Goal: Transaction & Acquisition: Purchase product/service

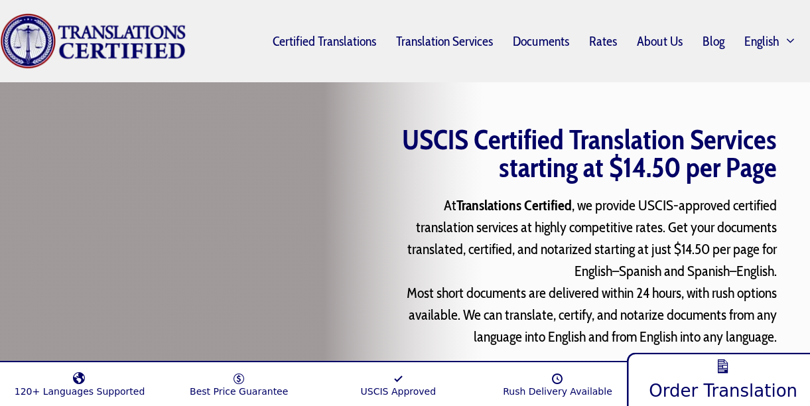
click at [700, 362] on link "Order Translation" at bounding box center [722, 378] width 192 height 58
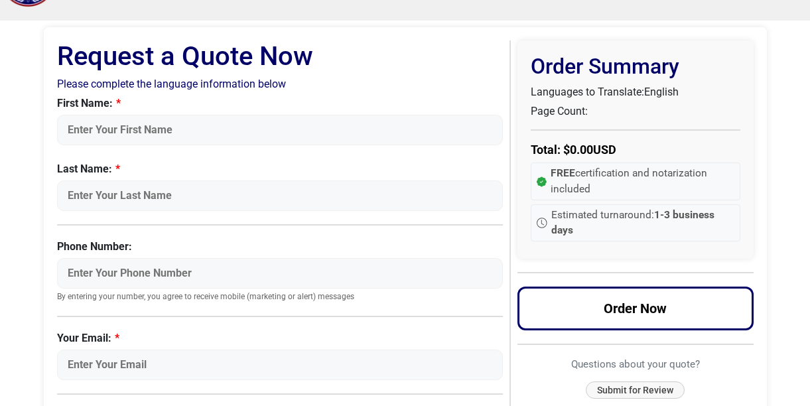
scroll to position [61, 0]
click at [409, 130] on input "First Name:" at bounding box center [280, 130] width 446 height 31
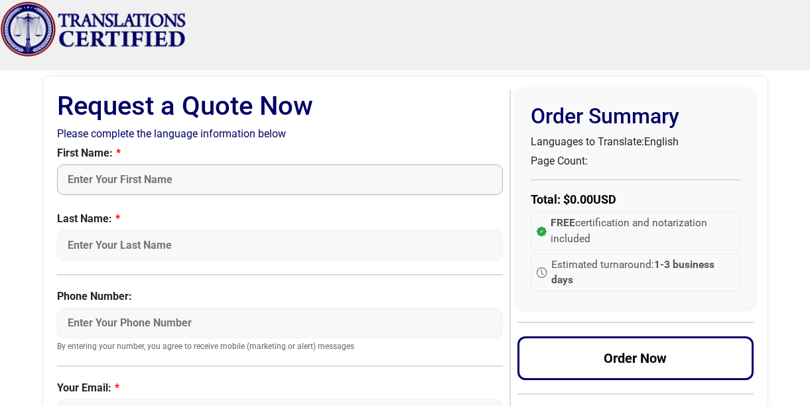
scroll to position [0, 0]
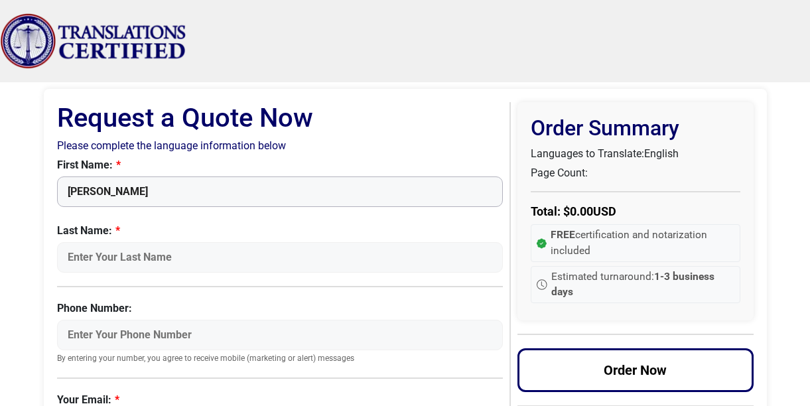
type input "Brandon"
type input "Corrales"
click at [300, 340] on input "Phone Number:" at bounding box center [280, 335] width 446 height 31
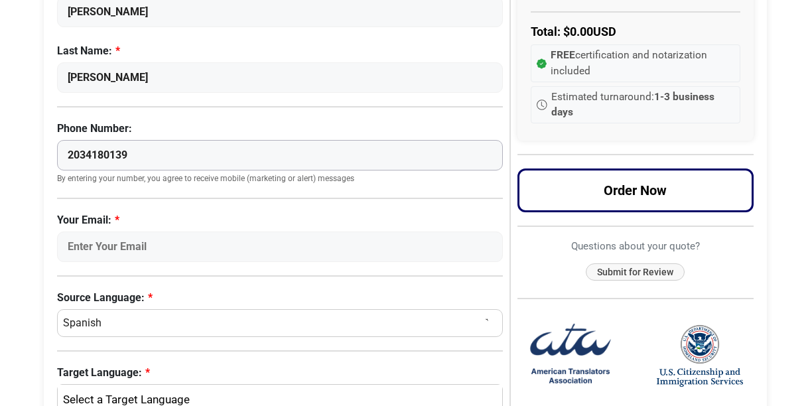
scroll to position [212, 0]
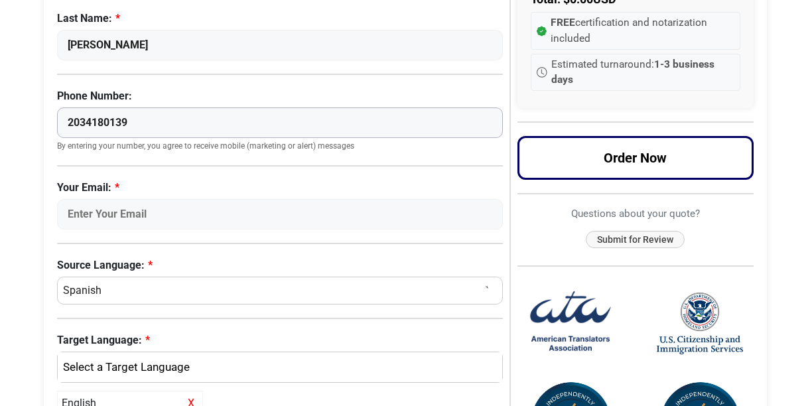
type input "2034180139"
click at [290, 204] on input "Your Email:" at bounding box center [280, 214] width 446 height 31
type input "[EMAIL_ADDRESS][DOMAIN_NAME]"
click at [201, 282] on select "Select a Language Afrikaans Albanian Amharic Arabic Armenian Belarusian Bulgari…" at bounding box center [280, 291] width 446 height 28
select select "English"
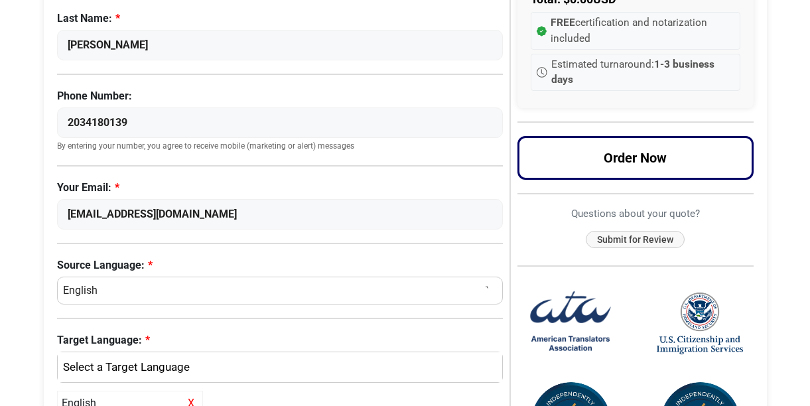
click at [57, 277] on select "Select a Language Afrikaans Albanian Amharic Arabic Armenian Belarusian Bulgari…" at bounding box center [280, 291] width 446 height 28
select select
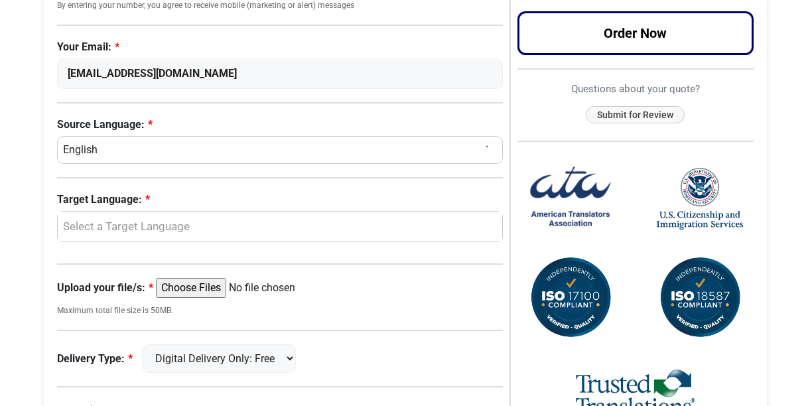
scroll to position [375, 0]
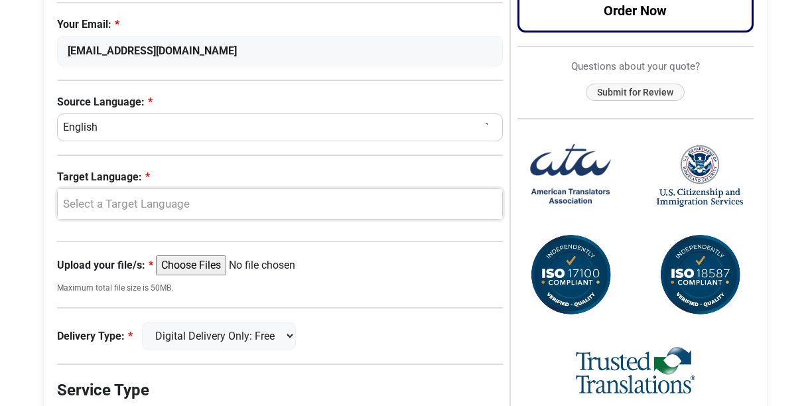
click at [227, 194] on div "Select a Target Language" at bounding box center [280, 204] width 445 height 31
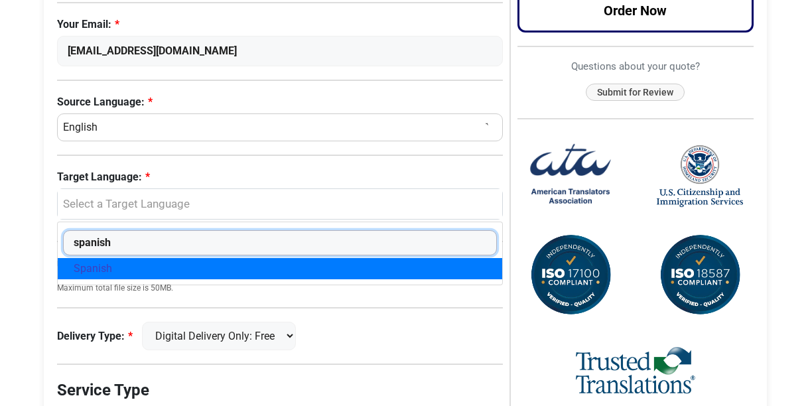
type input "spanish"
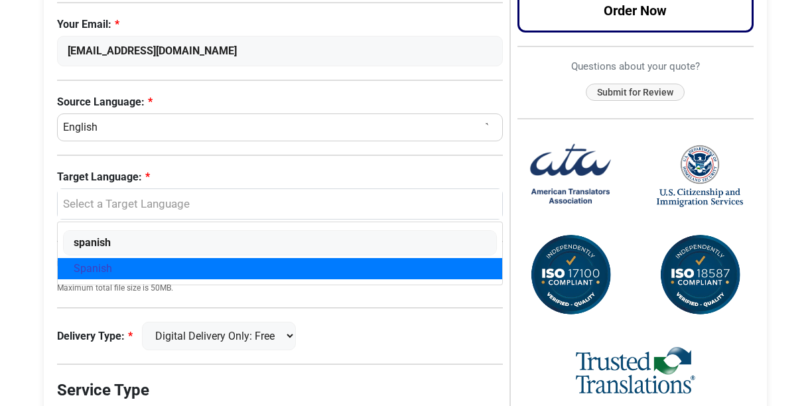
click at [202, 262] on link "Spanish" at bounding box center [280, 268] width 445 height 21
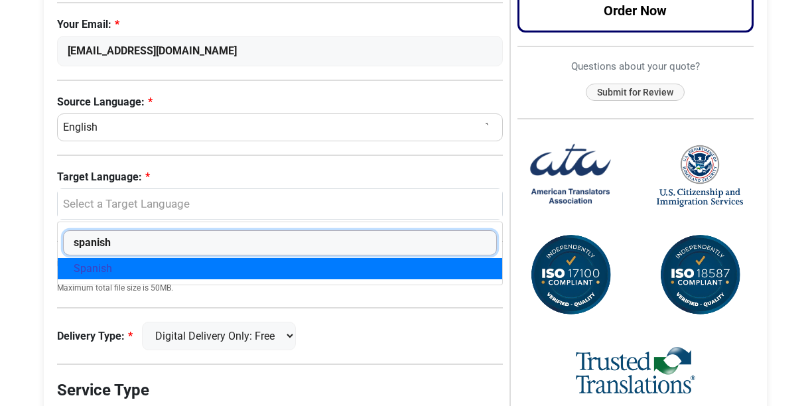
select select "Spanish"
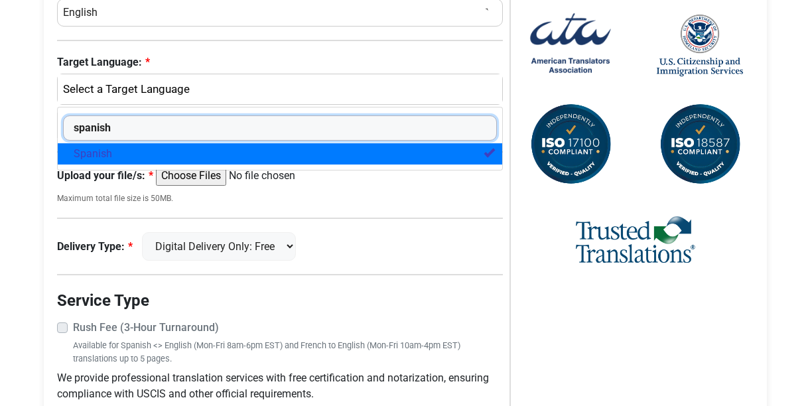
scroll to position [508, 0]
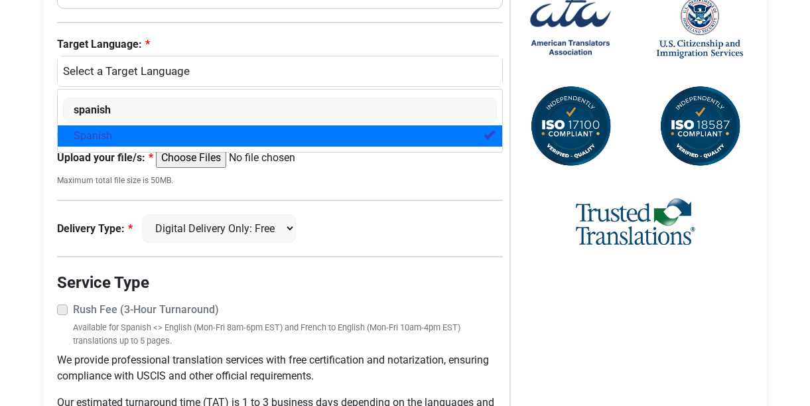
click at [216, 165] on input "Upload your file/s:" at bounding box center [257, 158] width 203 height 20
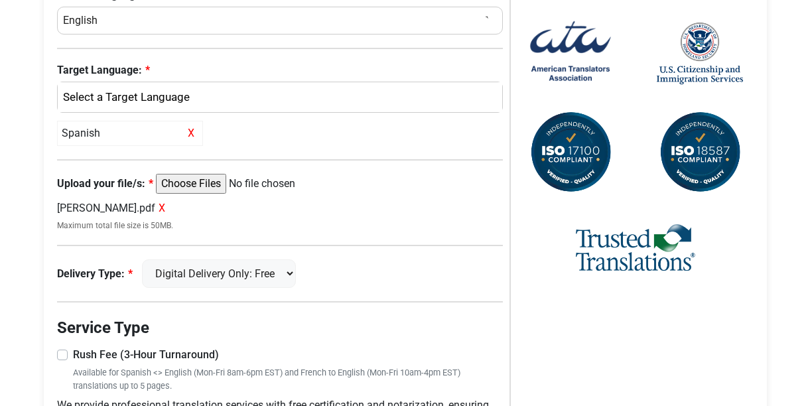
scroll to position [402, 0]
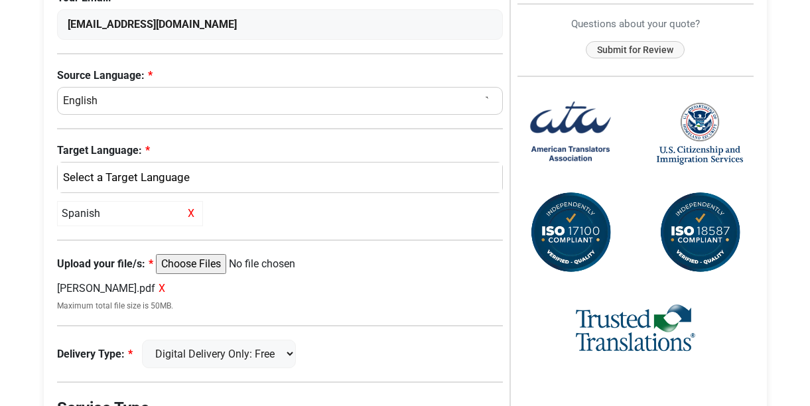
click at [195, 239] on div "Request a Quote Now Please complete the language information below First Name: …" at bounding box center [283, 136] width 453 height 873
click at [194, 264] on input "Upload your file/s:" at bounding box center [257, 264] width 203 height 20
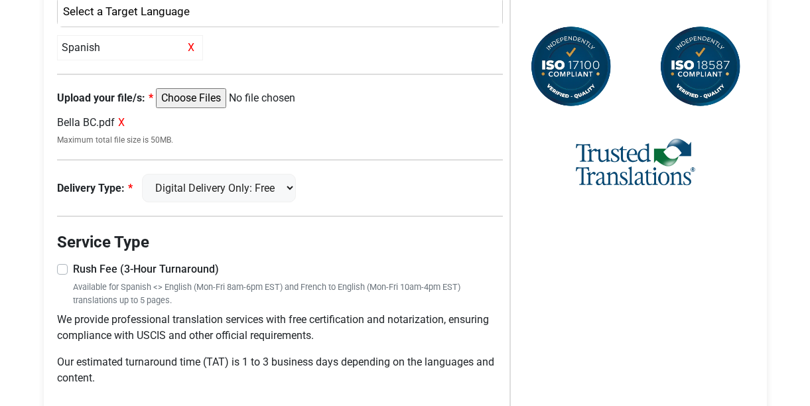
scroll to position [605, 0]
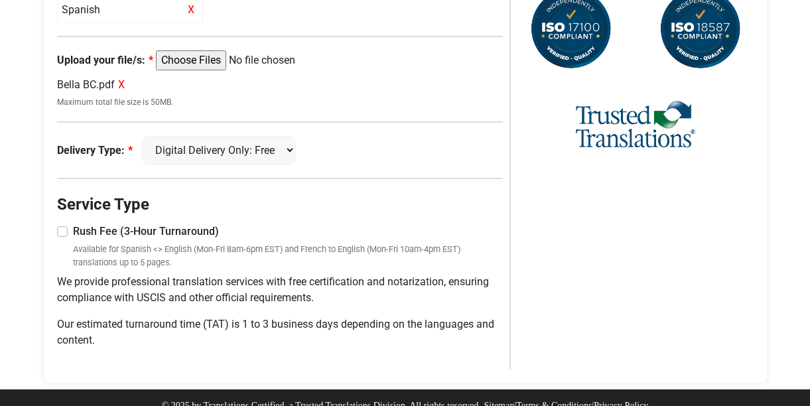
click at [220, 62] on input "Upload your file/s:" at bounding box center [257, 60] width 203 height 20
type input "C:\fakepath\Bella Apostile.pdf"
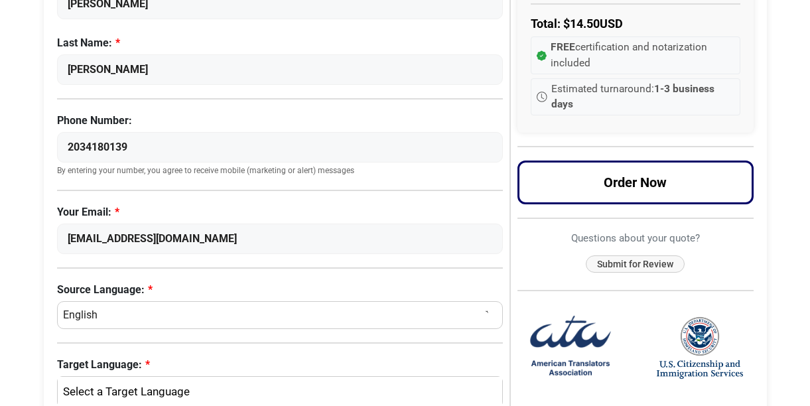
scroll to position [185, 0]
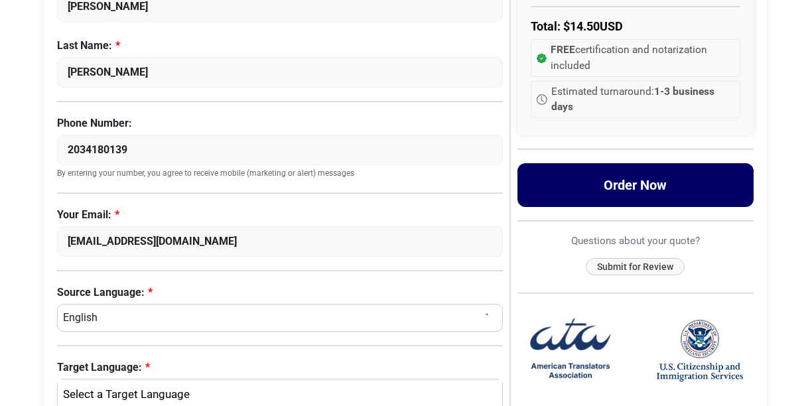
click at [661, 186] on button "Order Now" at bounding box center [635, 185] width 236 height 44
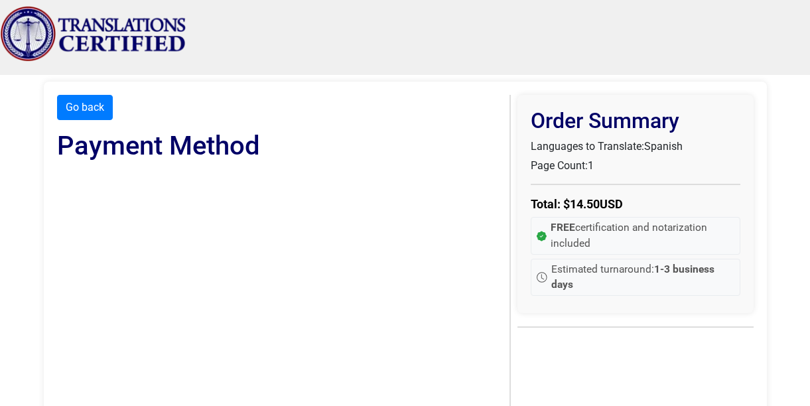
scroll to position [0, 0]
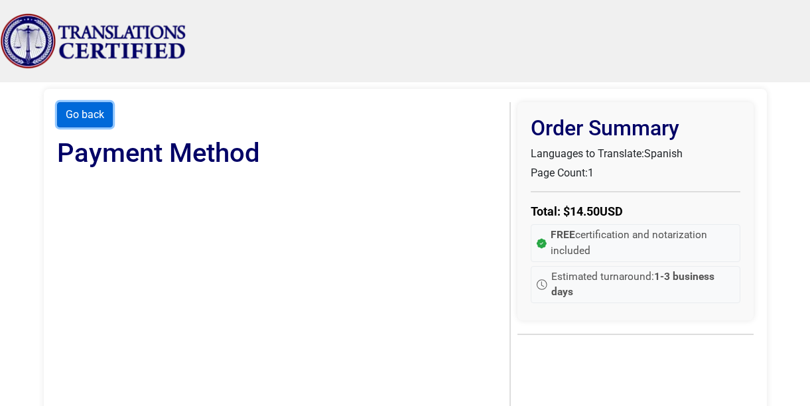
click at [85, 121] on button "Go back" at bounding box center [85, 114] width 56 height 25
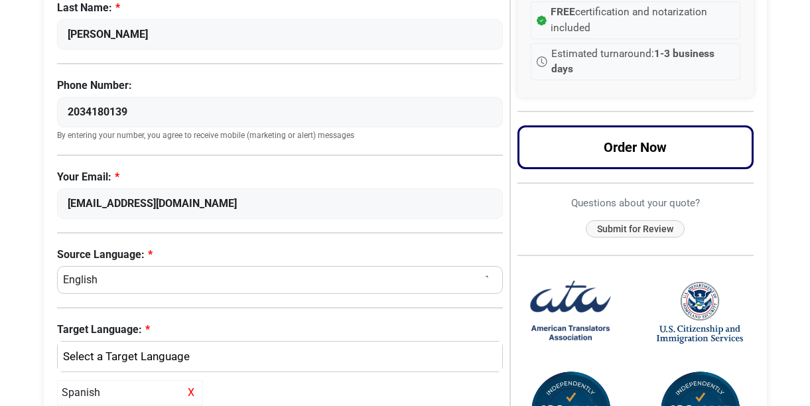
scroll to position [218, 0]
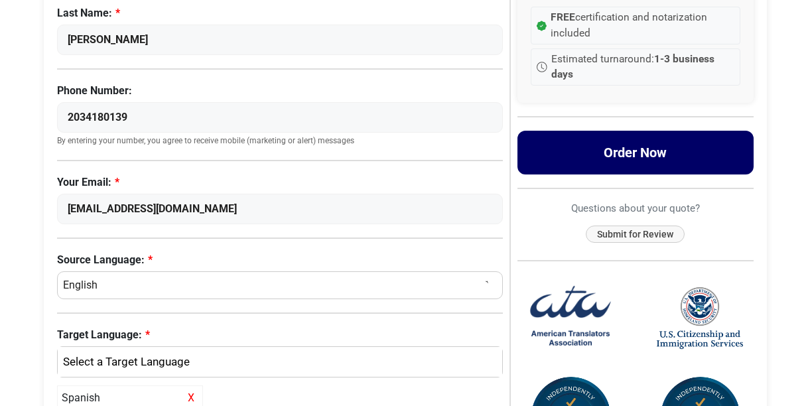
click at [606, 153] on button "Order Now" at bounding box center [635, 153] width 236 height 44
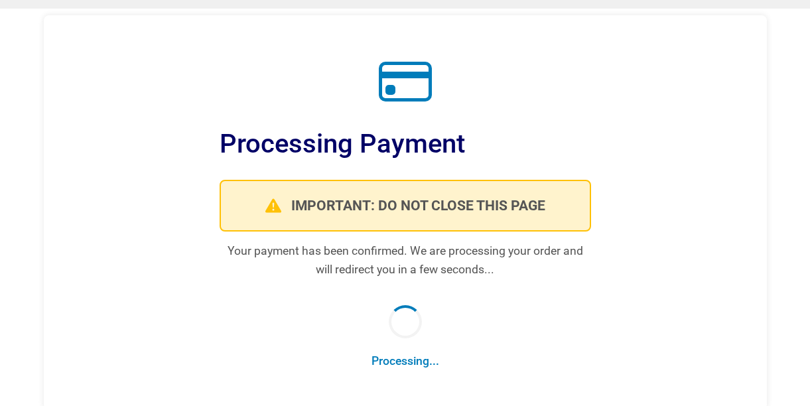
scroll to position [0, 0]
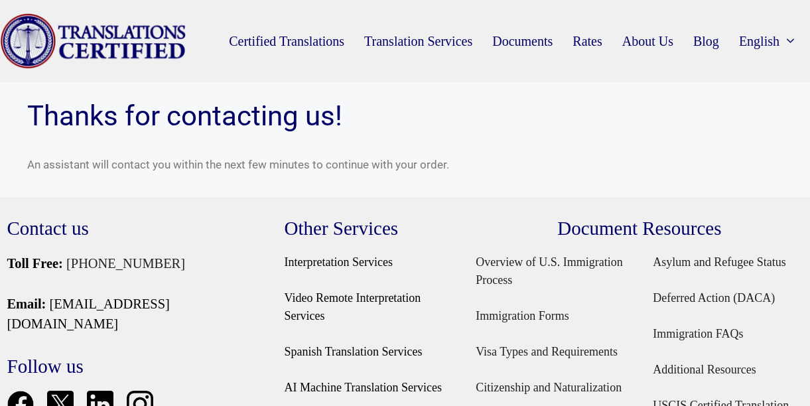
click at [158, 30] on img "Site" at bounding box center [93, 41] width 186 height 56
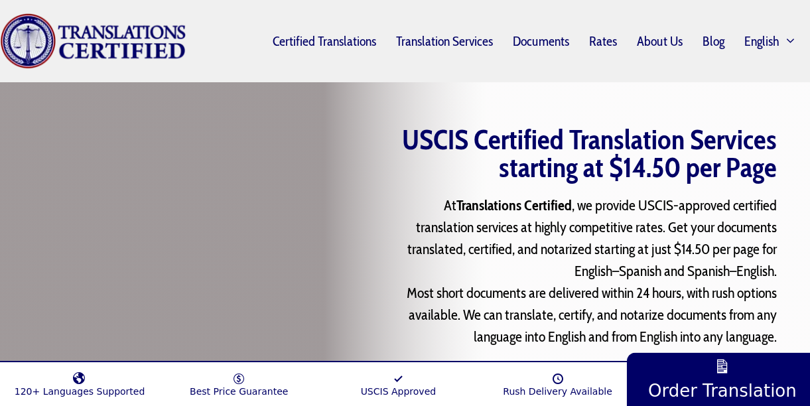
click at [724, 370] on span at bounding box center [721, 365] width 17 height 17
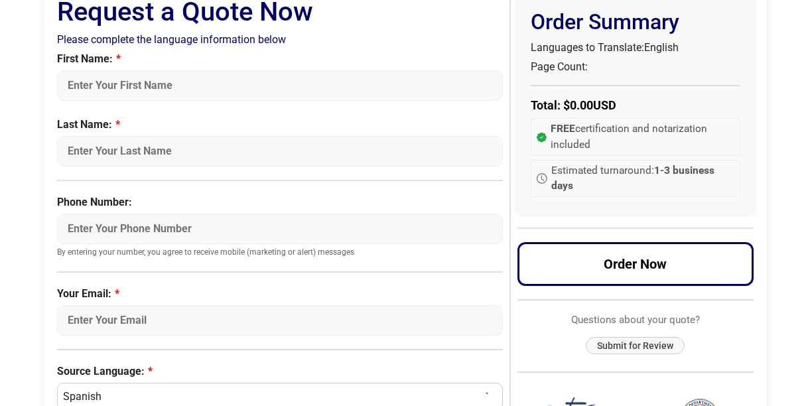
scroll to position [121, 0]
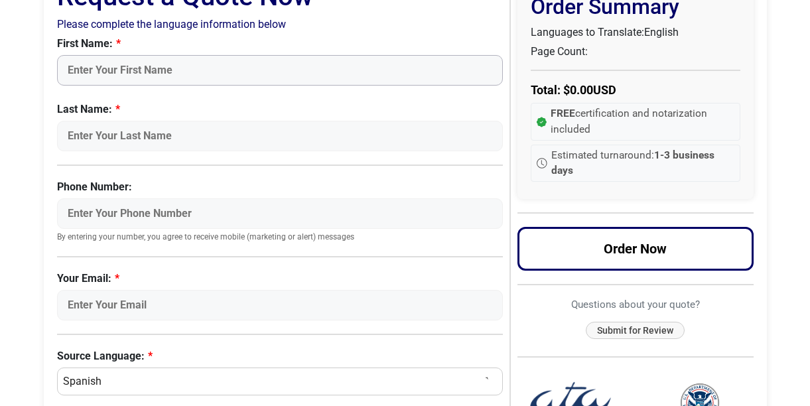
click at [260, 78] on input "First Name:" at bounding box center [280, 70] width 446 height 31
type input "Brandon"
type input "Corrales"
click at [308, 213] on input "Phone Number:" at bounding box center [280, 213] width 446 height 31
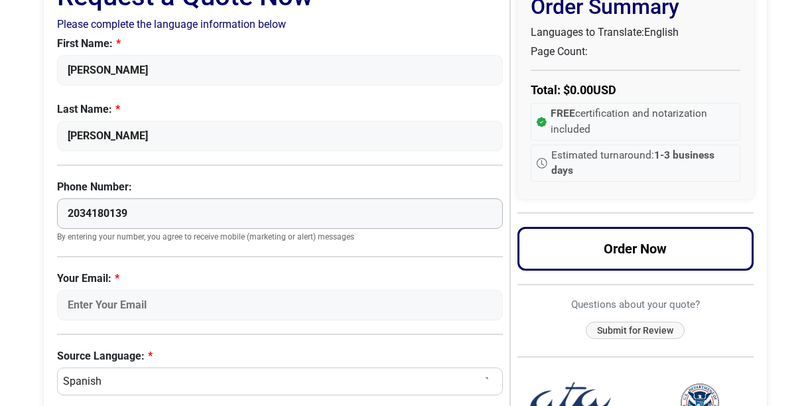
type input "2034180139"
click at [284, 310] on input "Your Email:" at bounding box center [280, 305] width 446 height 31
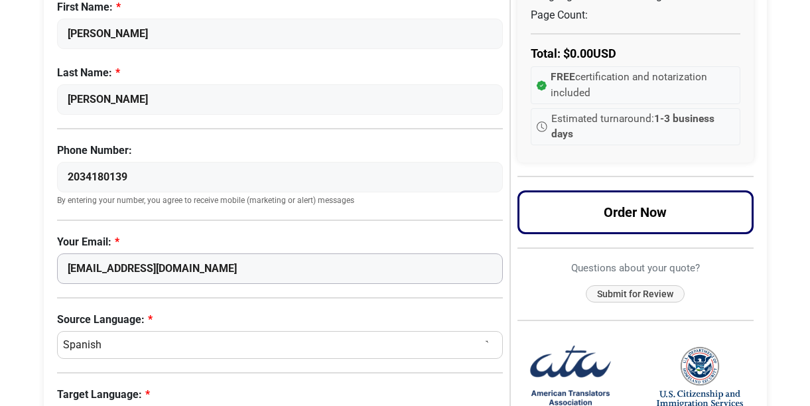
scroll to position [314, 0]
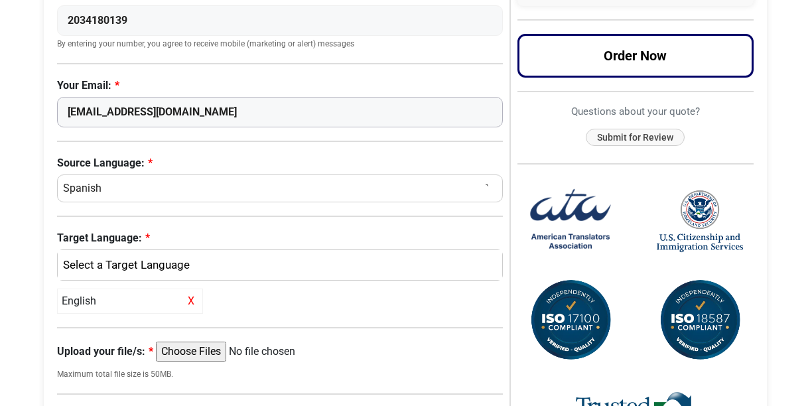
type input "bicorrales99@gmail.com"
click at [269, 194] on select "Select a Language Afrikaans Albanian Amharic Arabic Armenian Belarusian Bulgari…" at bounding box center [280, 188] width 446 height 28
select select "English"
click at [57, 174] on select "Select a Language Afrikaans Albanian Amharic Arabic Armenian Belarusian Bulgari…" at bounding box center [280, 188] width 446 height 28
select select
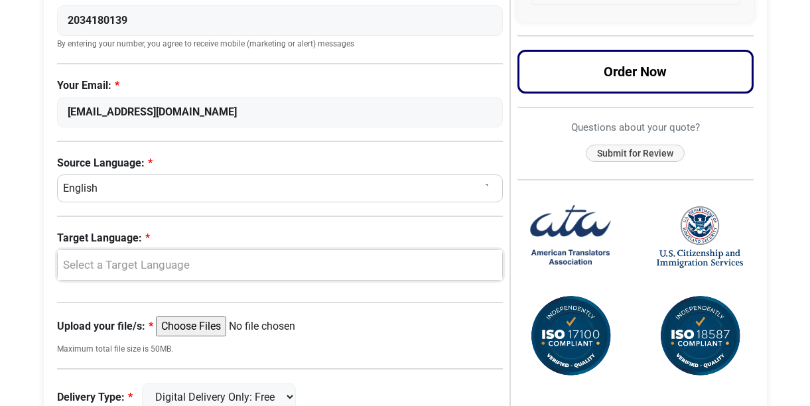
click at [214, 273] on div "Select a Target Language" at bounding box center [276, 265] width 425 height 17
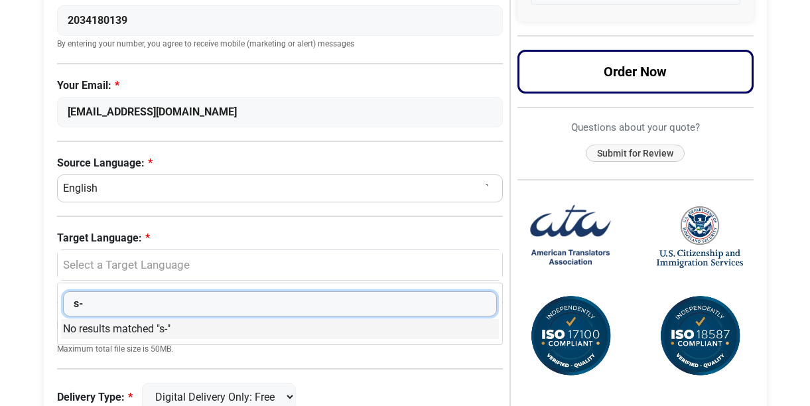
type input "s"
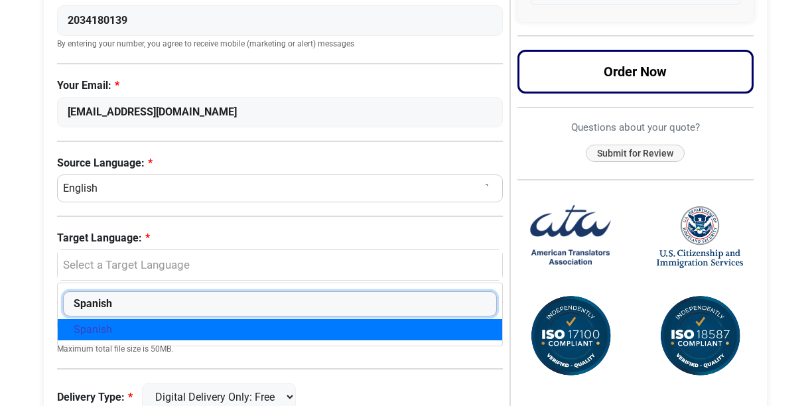
type input "Spanish"
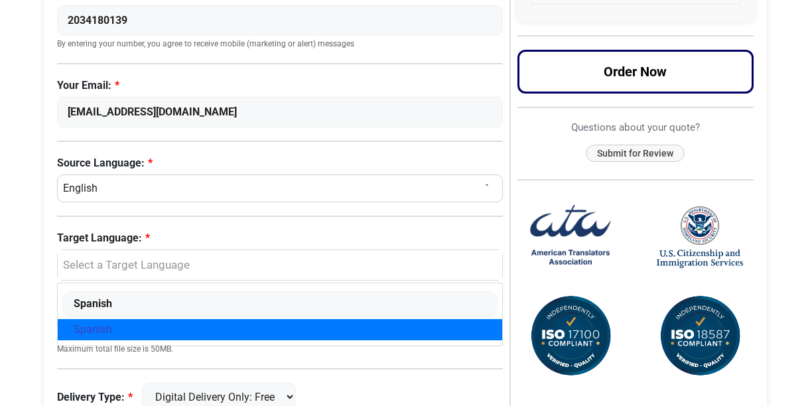
click at [194, 319] on link "Spanish" at bounding box center [280, 329] width 445 height 21
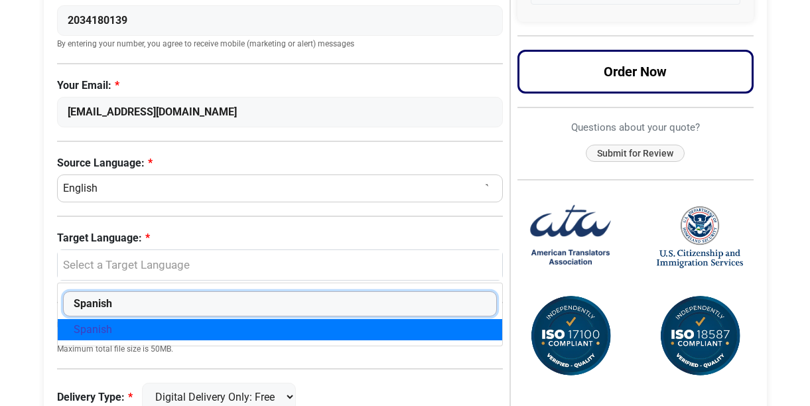
select select "Spanish"
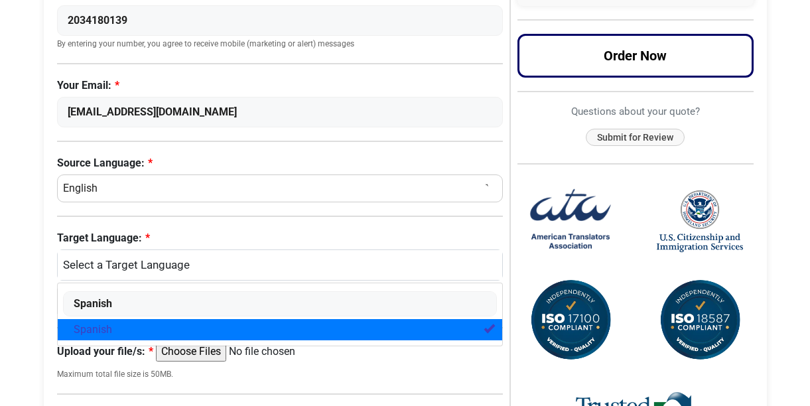
click at [139, 351] on label "Upload your file/s:" at bounding box center [105, 352] width 96 height 16
click at [156, 351] on input "Upload your file/s:" at bounding box center [257, 352] width 203 height 20
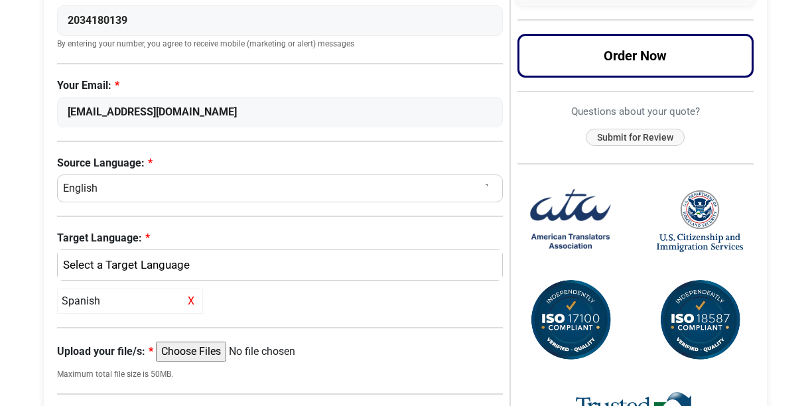
type input "C:\fakepath\Bella BC.pdf"
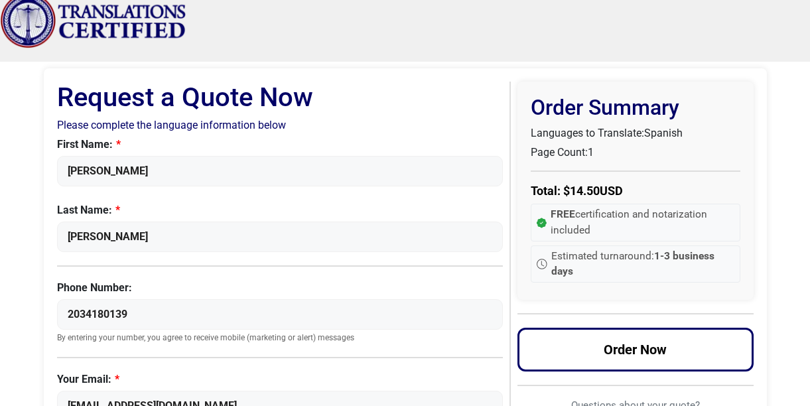
scroll to position [0, 0]
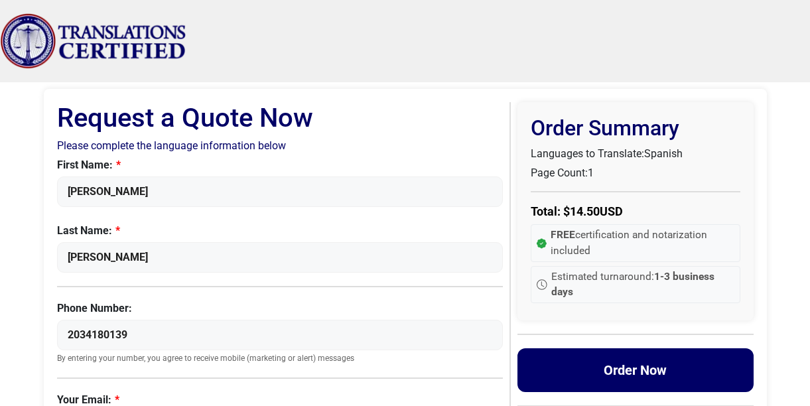
click at [546, 378] on button "Order Now" at bounding box center [635, 370] width 236 height 44
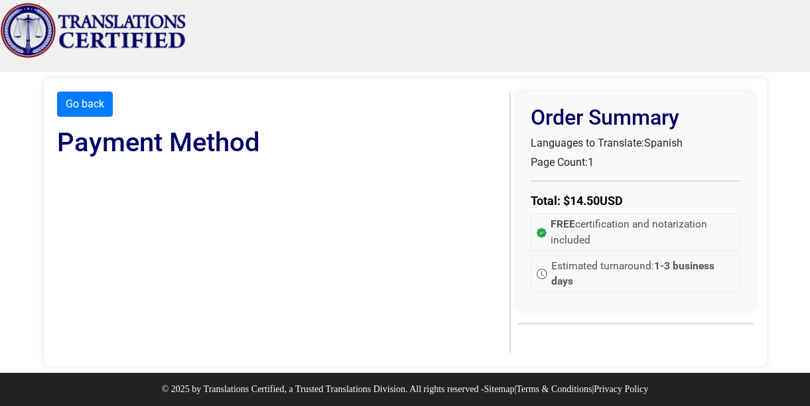
scroll to position [10, 0]
